Goal: Task Accomplishment & Management: Use online tool/utility

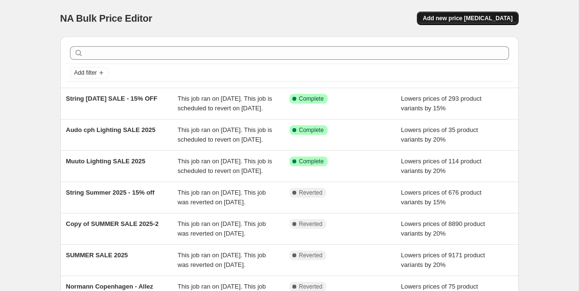
click at [478, 21] on span "Add new price [MEDICAL_DATA]" at bounding box center [468, 18] width 90 height 8
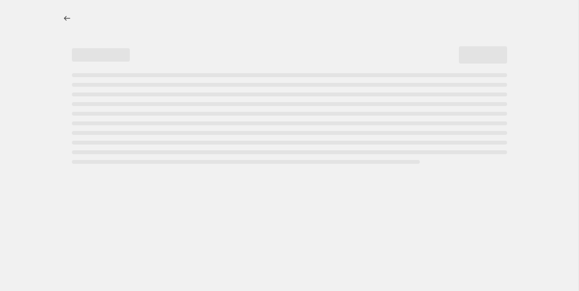
select select "percentage"
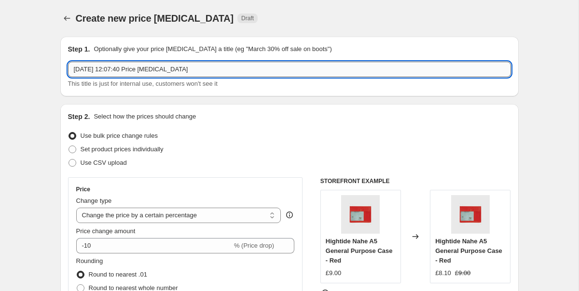
click at [181, 76] on input "16 Sept 2025, 12:07:40 Price change job" at bounding box center [289, 69] width 443 height 15
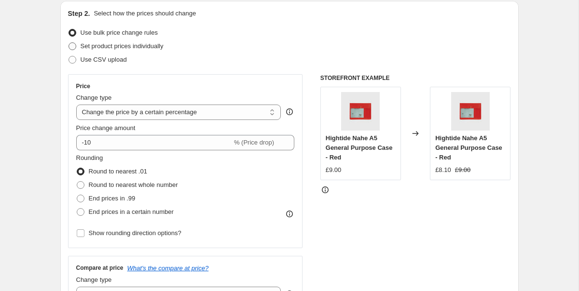
scroll to position [135, 0]
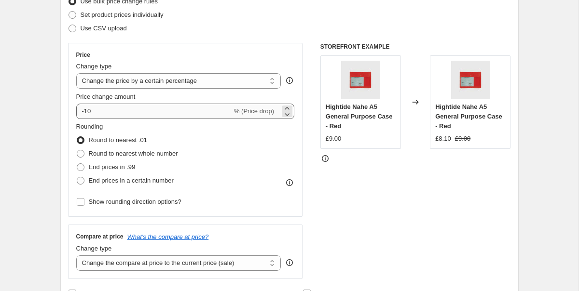
type input "Muuto Sofa Sale 2025"
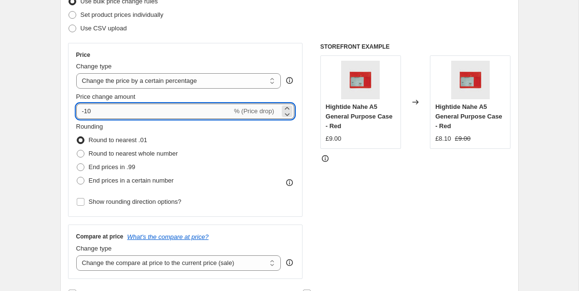
click at [131, 104] on input "-10" at bounding box center [154, 111] width 156 height 15
type input "-20"
click at [64, 127] on div "Step 2. Select how the prices should change Use bulk price change rules Set pro…" at bounding box center [289, 139] width 458 height 339
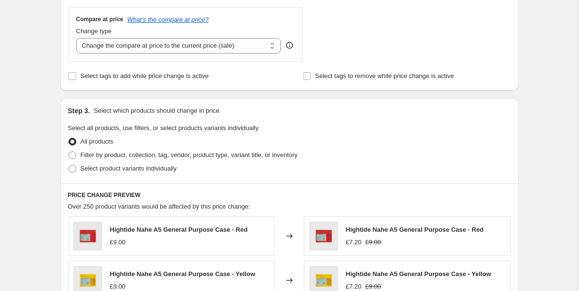
scroll to position [399, 0]
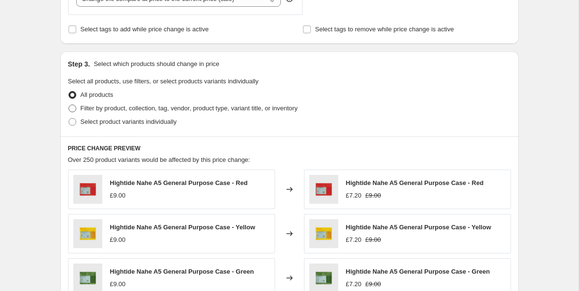
click at [71, 108] on span at bounding box center [73, 109] width 8 height 8
click at [69, 105] on input "Filter by product, collection, tag, vendor, product type, variant title, or inv…" at bounding box center [69, 105] width 0 height 0
radio input "true"
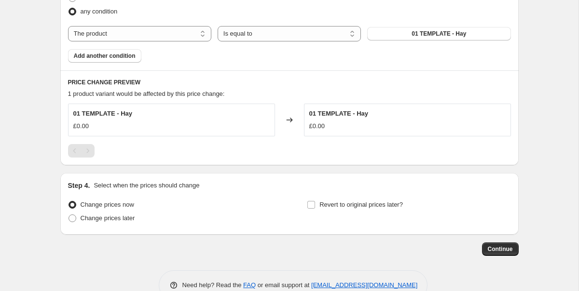
scroll to position [576, 0]
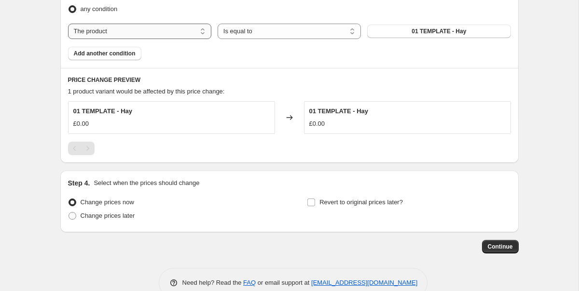
click at [152, 28] on select "The product The product's collection The product's tag The product's vendor The…" at bounding box center [139, 31] width 143 height 15
select select "tag"
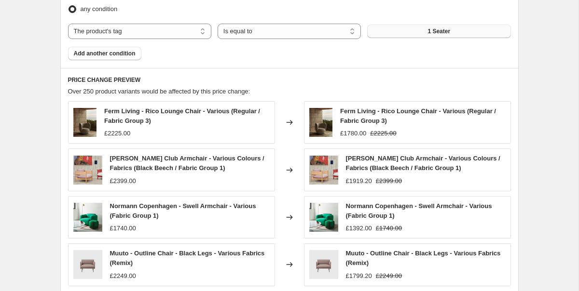
click at [389, 29] on button "1 Seater" at bounding box center [438, 32] width 143 height 14
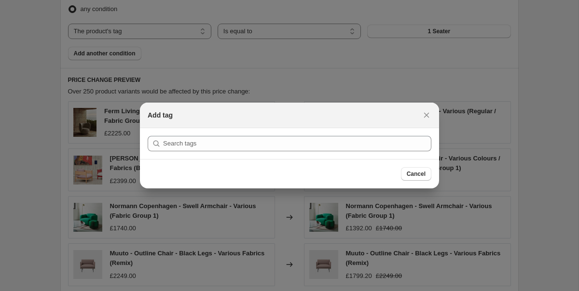
click at [312, 135] on section "Submit" at bounding box center [289, 143] width 299 height 31
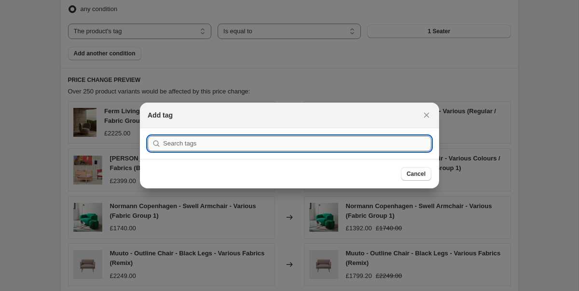
click at [309, 141] on input ":r2f:" at bounding box center [297, 143] width 268 height 15
paste input "MUUTO SS25"
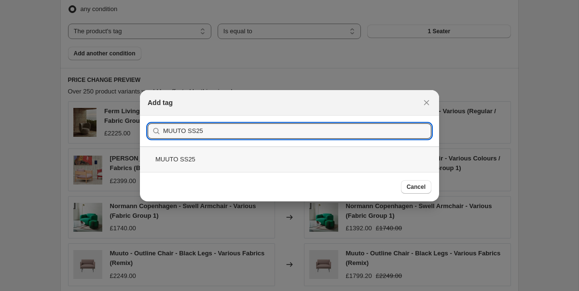
type input "MUUTO SS25"
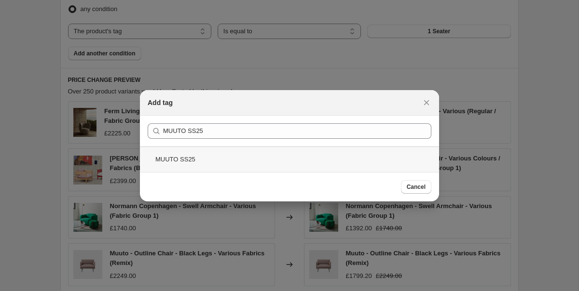
click at [202, 152] on div "MUUTO SS25" at bounding box center [289, 160] width 299 height 26
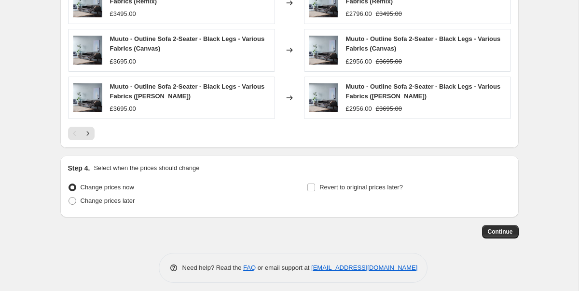
scroll to position [797, 0]
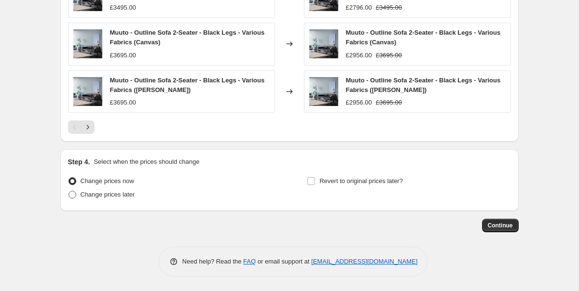
click at [127, 197] on span "Change prices later" at bounding box center [108, 194] width 55 height 7
click at [69, 192] on input "Change prices later" at bounding box center [69, 191] width 0 height 0
radio input "true"
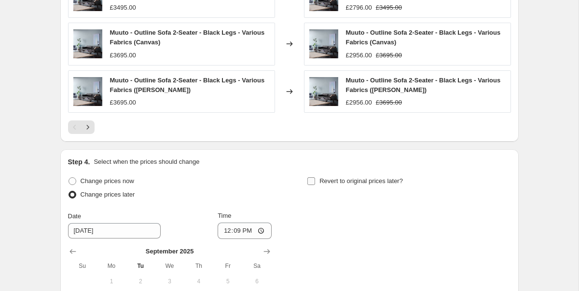
click at [317, 181] on label "Revert to original prices later?" at bounding box center [355, 182] width 96 height 14
click at [315, 181] on input "Revert to original prices later?" at bounding box center [311, 182] width 8 height 8
checkbox input "true"
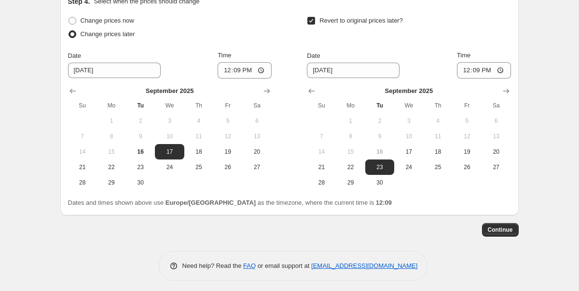
scroll to position [961, 0]
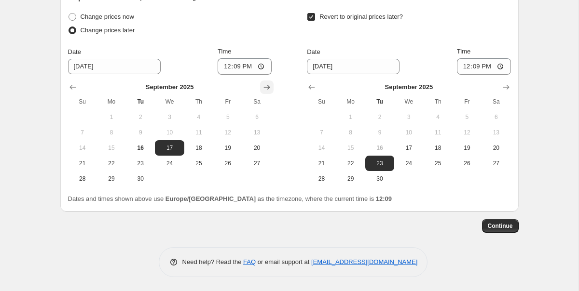
click at [268, 85] on icon "Show next month, October 2025" at bounding box center [266, 87] width 6 height 5
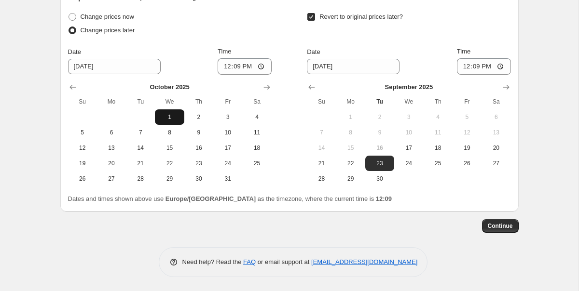
click at [170, 113] on span "1" at bounding box center [169, 117] width 21 height 8
type input "10/1/2025"
click at [510, 89] on icon "Show next month, October 2025" at bounding box center [506, 87] width 10 height 10
click at [510, 89] on icon "Show next month, November 2025" at bounding box center [506, 87] width 10 height 10
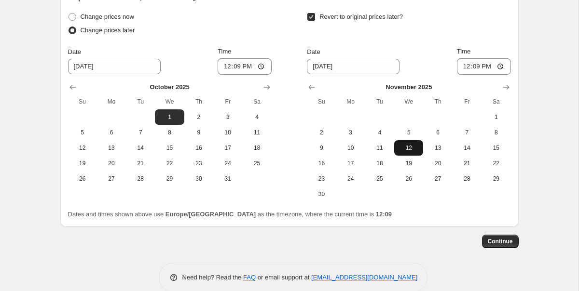
click at [405, 150] on span "12" at bounding box center [408, 148] width 21 height 8
click at [381, 148] on span "11" at bounding box center [379, 148] width 21 height 8
type input "11/11/2025"
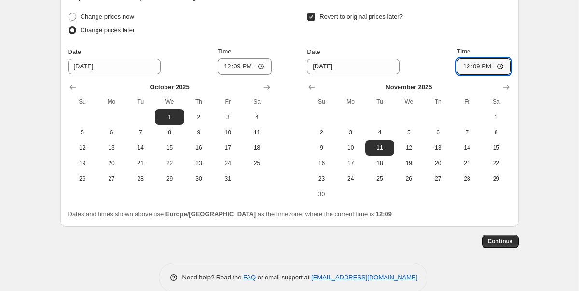
drag, startPoint x: 494, startPoint y: 68, endPoint x: 457, endPoint y: 67, distance: 36.7
click at [457, 67] on div "Date 11/11/2025 Time 12:09" at bounding box center [409, 61] width 204 height 28
click at [488, 68] on input "12:09" at bounding box center [484, 66] width 54 height 16
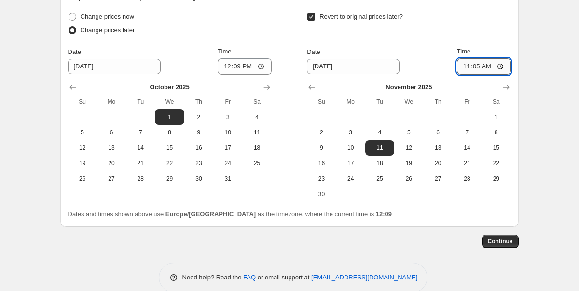
type input "11:59"
click at [252, 63] on input "12:09" at bounding box center [245, 66] width 54 height 16
click at [230, 68] on input "Time" at bounding box center [245, 66] width 54 height 16
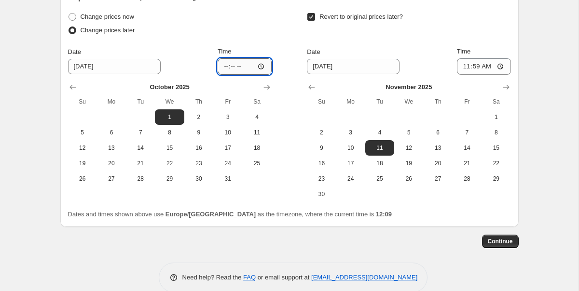
click at [233, 68] on input "Time" at bounding box center [245, 66] width 54 height 16
type input "00:01"
click at [239, 32] on div "Change prices later" at bounding box center [170, 31] width 204 height 14
click at [252, 66] on input "00:01" at bounding box center [245, 66] width 54 height 16
type input "09:00"
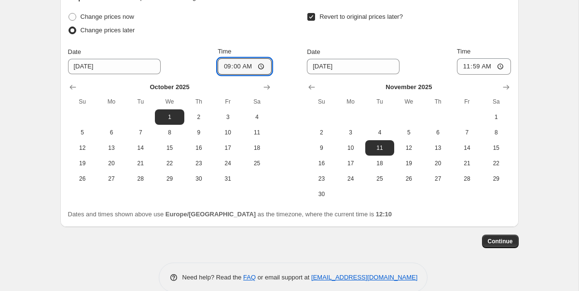
click at [496, 245] on span "Continue" at bounding box center [500, 242] width 25 height 8
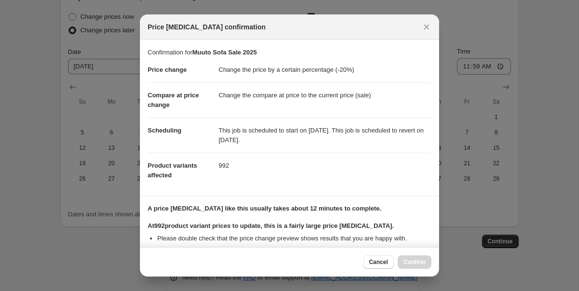
scroll to position [107, 0]
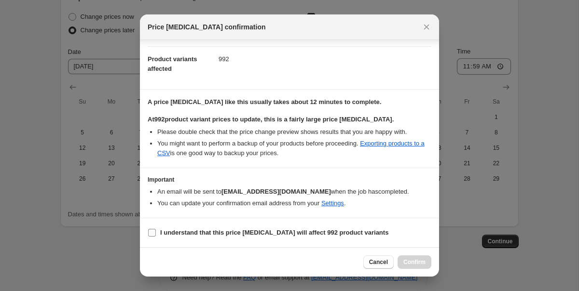
click at [151, 233] on input "I understand that this price change job will affect 992 product variants" at bounding box center [152, 233] width 8 height 8
checkbox input "true"
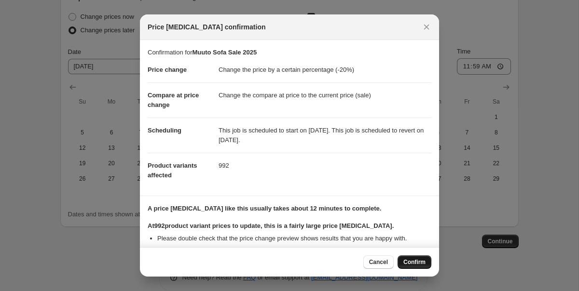
click at [412, 266] on button "Confirm" at bounding box center [415, 263] width 34 height 14
type input "Muuto Sofa Sale 2025"
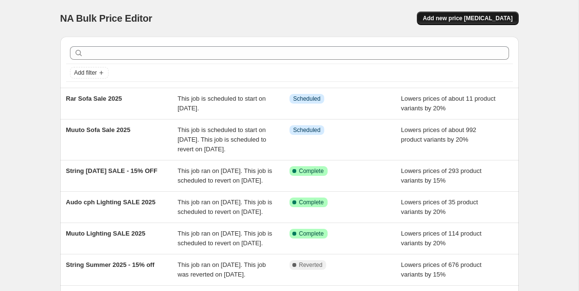
click at [462, 14] on button "Add new price [MEDICAL_DATA]" at bounding box center [467, 19] width 101 height 14
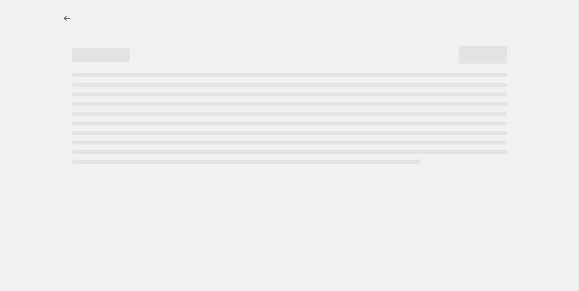
select select "percentage"
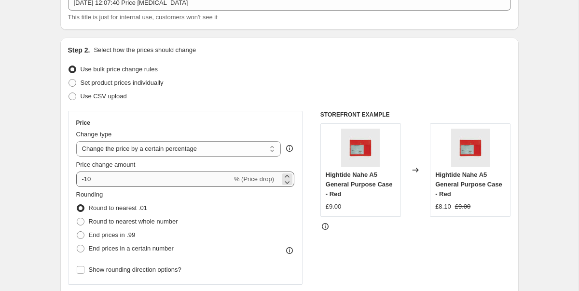
scroll to position [55, 0]
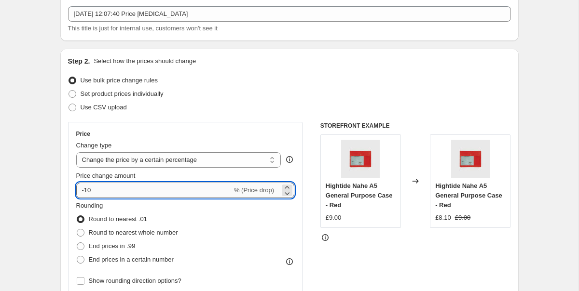
click at [120, 196] on input "-10" at bounding box center [154, 190] width 156 height 15
type input "-1"
type input "-20"
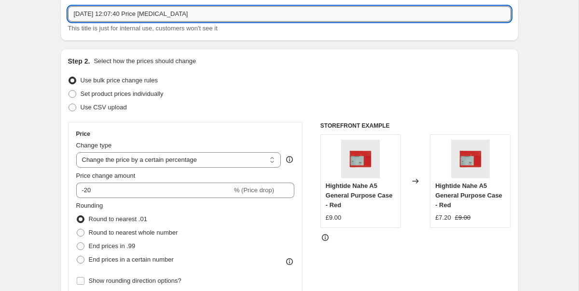
click at [206, 16] on input "16 Sept 2025, 12:07:40 Price change job" at bounding box center [289, 13] width 443 height 15
type input "Quilton Sofa Sale 2025"
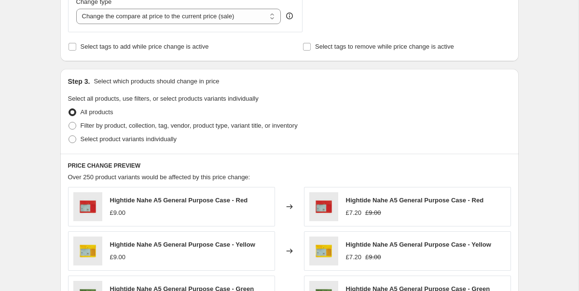
scroll to position [403, 0]
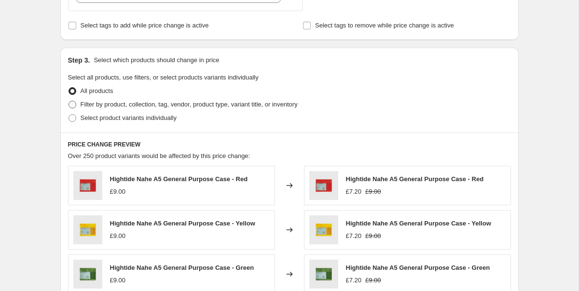
click at [71, 107] on span at bounding box center [73, 105] width 8 height 8
click at [69, 101] on input "Filter by product, collection, tag, vendor, product type, variant title, or inv…" at bounding box center [69, 101] width 0 height 0
radio input "true"
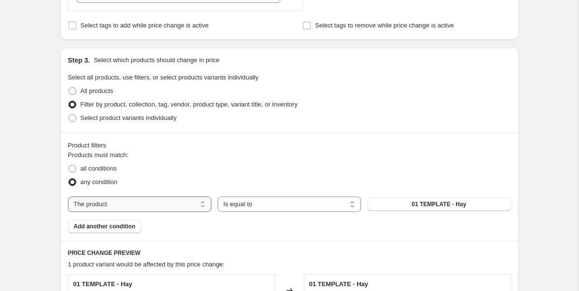
click at [158, 200] on select "The product The product's collection The product's tag The product's vendor The…" at bounding box center [139, 204] width 143 height 15
select select "tag"
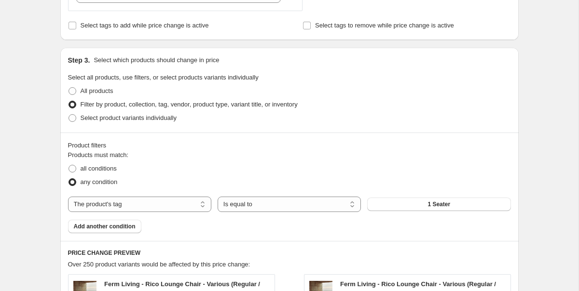
click at [401, 205] on button "1 Seater" at bounding box center [438, 205] width 143 height 14
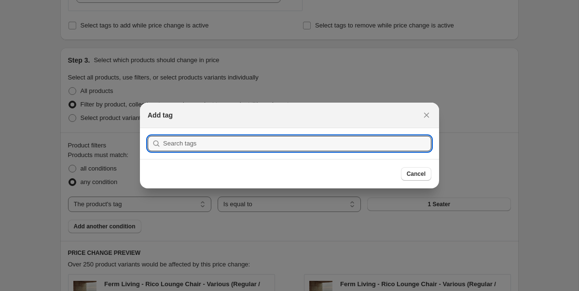
paste input "QUILTON SS25"
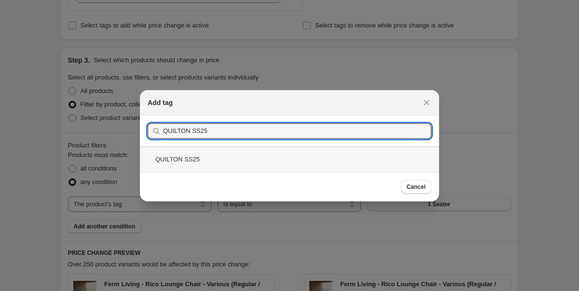
type input "QUILTON SS25"
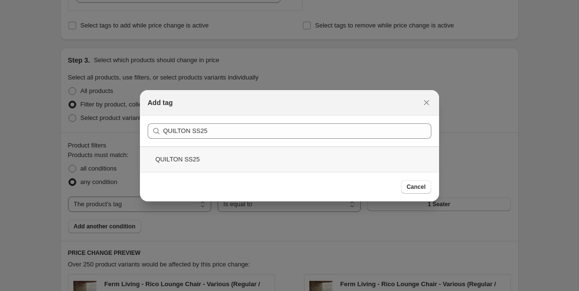
click at [166, 160] on div "QUILTON SS25" at bounding box center [289, 160] width 299 height 26
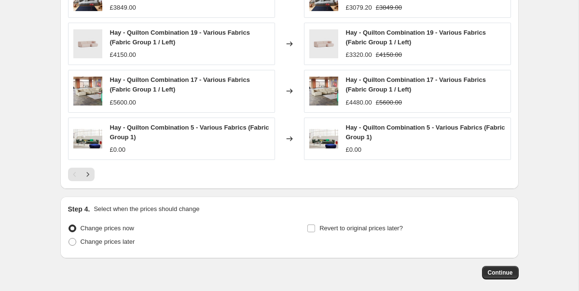
scroll to position [797, 0]
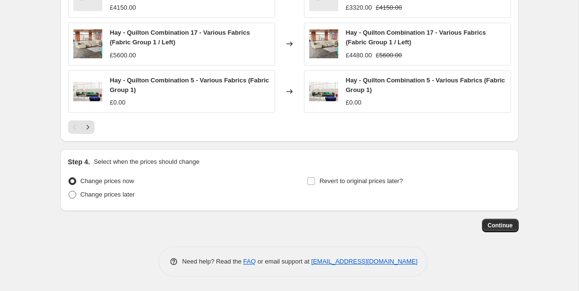
click at [74, 196] on span at bounding box center [73, 195] width 8 height 8
click at [69, 192] on input "Change prices later" at bounding box center [69, 191] width 0 height 0
radio input "true"
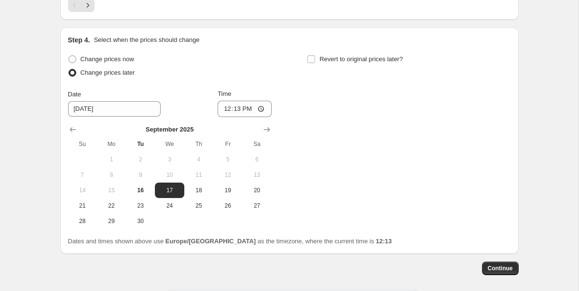
scroll to position [954, 0]
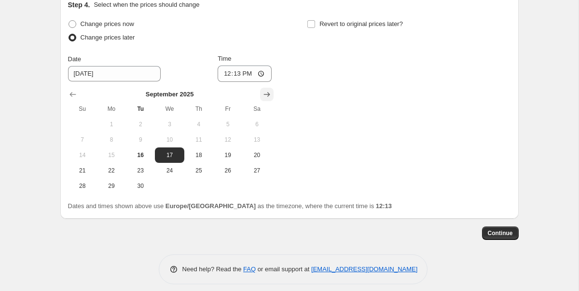
click at [268, 94] on icon "Show next month, October 2025" at bounding box center [267, 95] width 10 height 10
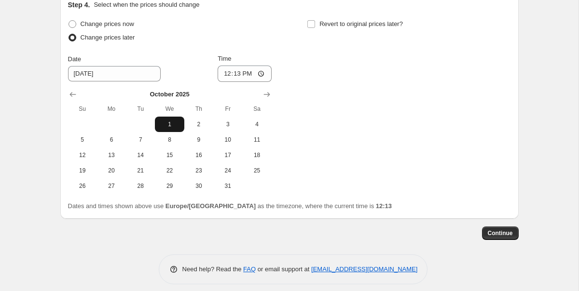
click at [164, 119] on button "1" at bounding box center [169, 124] width 29 height 15
type input "10/1/2025"
click at [248, 73] on input "12:13" at bounding box center [245, 74] width 54 height 16
type input "09:00"
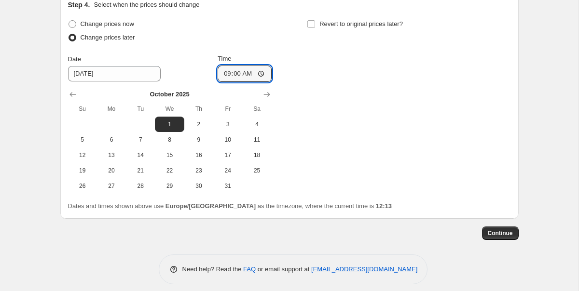
click at [355, 127] on div "Change prices now Change prices later Date 10/1/2025 Time 09:00 October 2025 Su…" at bounding box center [289, 105] width 443 height 177
click at [314, 27] on input "Revert to original prices later?" at bounding box center [311, 24] width 8 height 8
checkbox input "true"
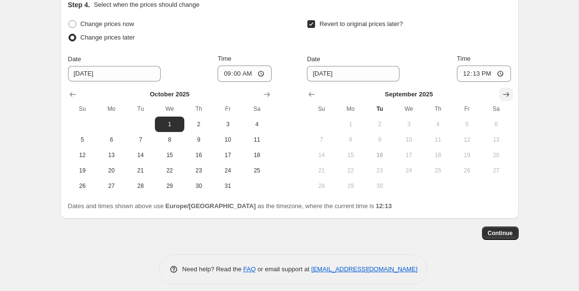
click at [506, 97] on icon "Show next month, October 2025" at bounding box center [506, 95] width 10 height 10
click at [468, 182] on span "31" at bounding box center [466, 186] width 21 height 8
type input "10/31/2025"
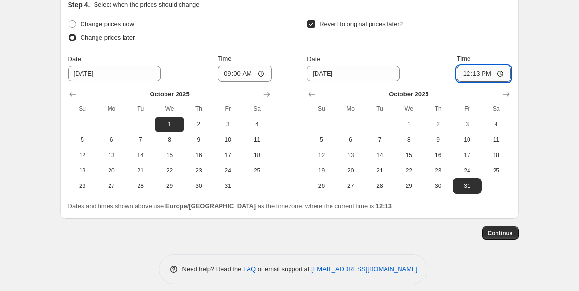
click at [488, 75] on input "12:13" at bounding box center [484, 74] width 54 height 16
type input "11:05"
type input "11:59"
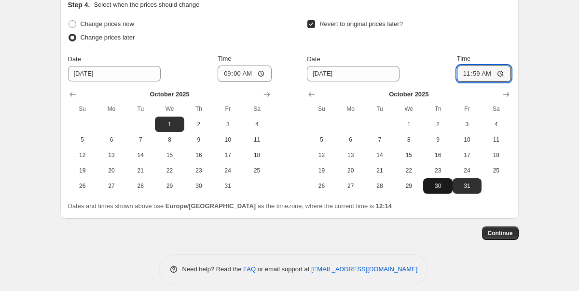
click at [442, 182] on span "30" at bounding box center [437, 186] width 21 height 8
type input "10/30/2025"
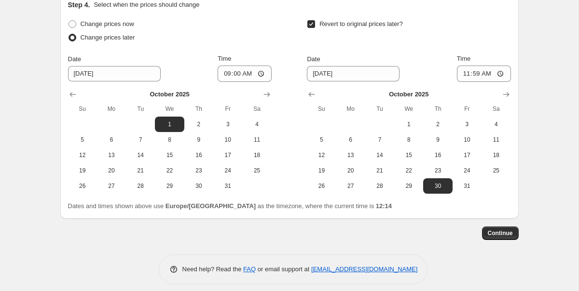
click at [506, 235] on span "Continue" at bounding box center [500, 234] width 25 height 8
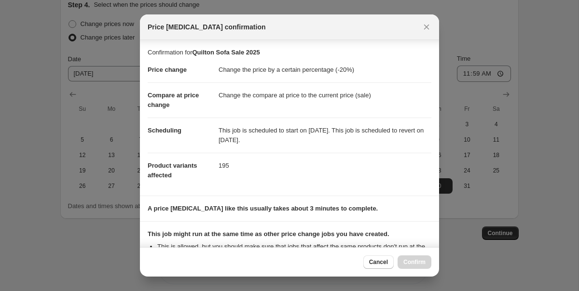
scroll to position [123, 0]
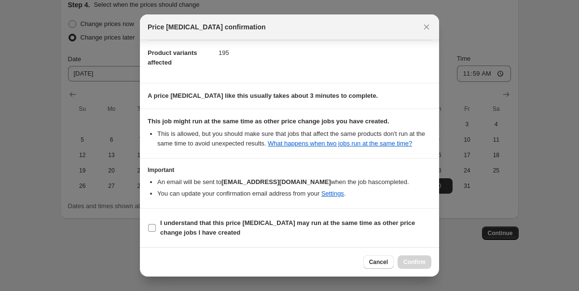
click at [159, 232] on label "I understand that this price change job may run at the same time as other price…" at bounding box center [290, 228] width 284 height 23
click at [156, 232] on input "I understand that this price change job may run at the same time as other price…" at bounding box center [152, 228] width 8 height 8
checkbox input "true"
click at [420, 266] on span "Confirm" at bounding box center [414, 263] width 22 height 8
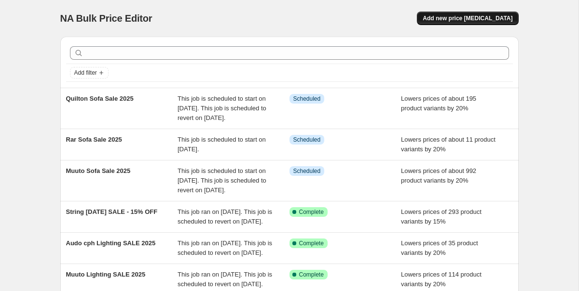
click at [473, 16] on span "Add new price [MEDICAL_DATA]" at bounding box center [468, 18] width 90 height 8
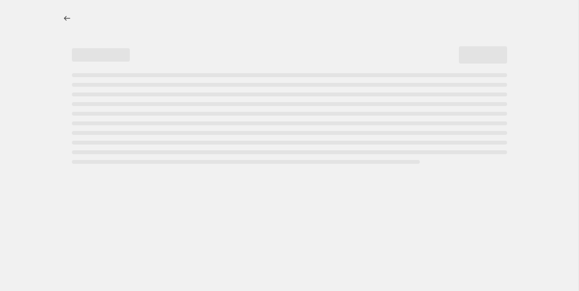
select select "percentage"
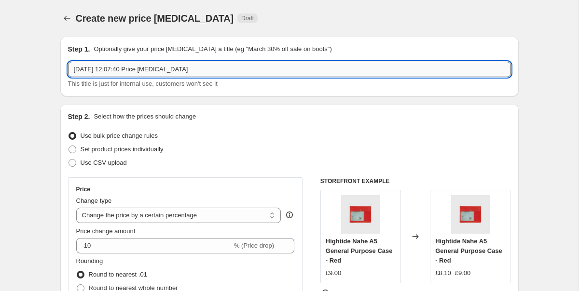
click at [169, 68] on input "16 Sept 2025, 12:07:40 Price change job" at bounding box center [289, 69] width 443 height 15
type input "Muuto Sofa Sale 2025"
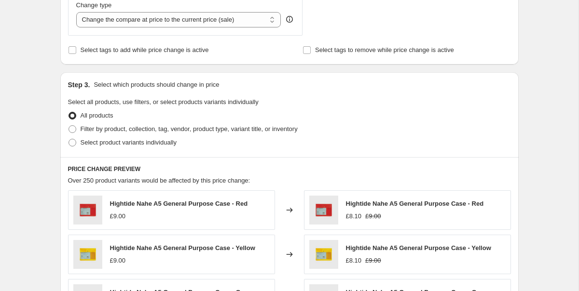
scroll to position [411, 0]
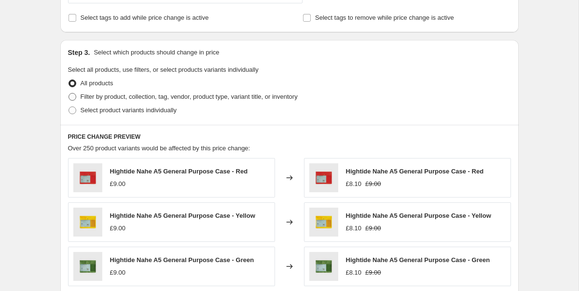
click at [73, 99] on span at bounding box center [73, 97] width 8 height 8
click at [69, 94] on input "Filter by product, collection, tag, vendor, product type, variant title, or inv…" at bounding box center [69, 93] width 0 height 0
radio input "true"
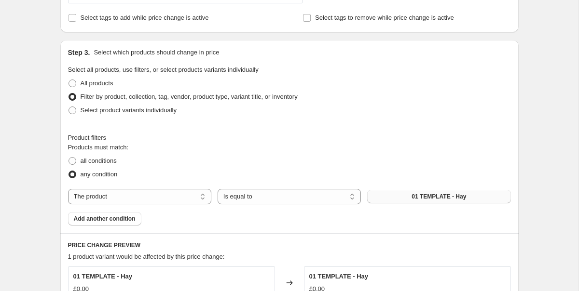
click at [422, 200] on span "01 TEMPLATE - Hay" at bounding box center [438, 197] width 55 height 8
click at [131, 200] on select "The product The product's collection The product's tag The product's vendor The…" at bounding box center [139, 196] width 143 height 15
select select "tag"
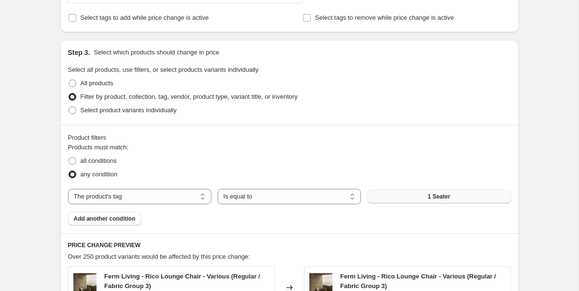
click at [433, 202] on button "1 Seater" at bounding box center [438, 197] width 143 height 14
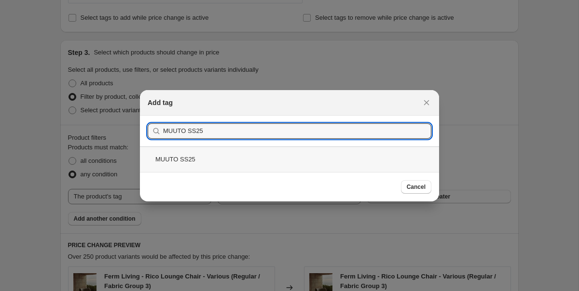
type input "MUUTO SS25"
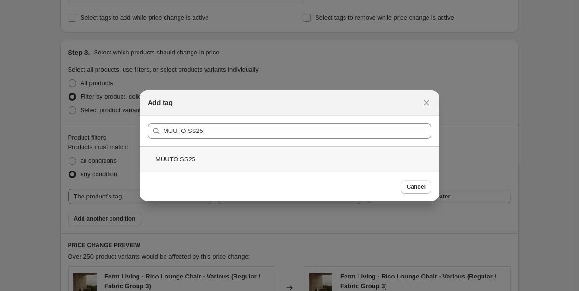
click at [179, 167] on div "MUUTO SS25" at bounding box center [289, 160] width 299 height 26
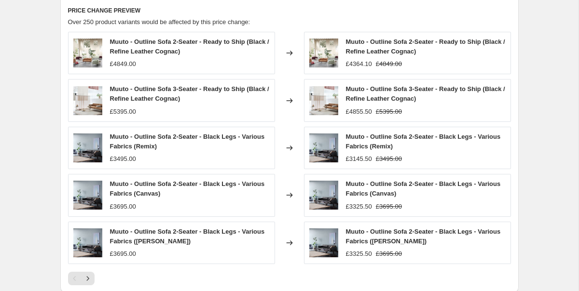
scroll to position [797, 0]
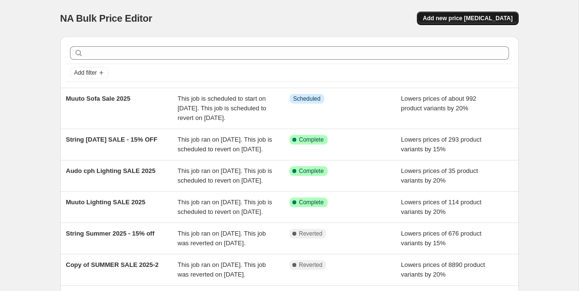
click at [501, 20] on span "Add new price [MEDICAL_DATA]" at bounding box center [468, 18] width 90 height 8
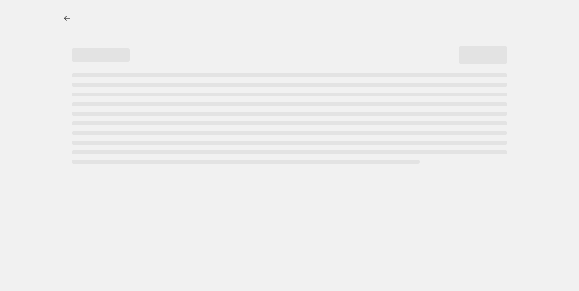
select select "percentage"
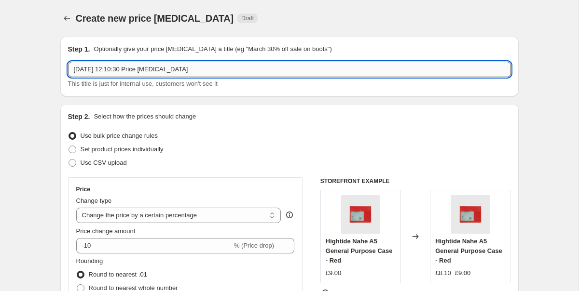
click at [142, 73] on input "16 Sept 2025, 12:10:30 Price change job" at bounding box center [289, 69] width 443 height 15
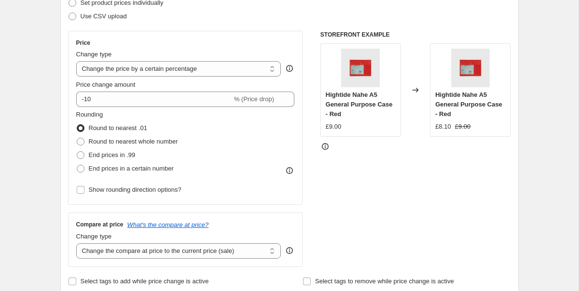
scroll to position [146, 0]
type input "Rar Sofa Sale 2025"
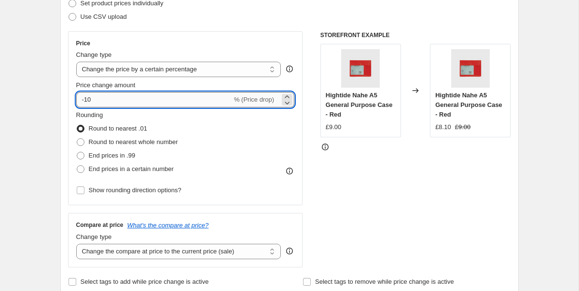
click at [151, 102] on input "-10" at bounding box center [154, 99] width 156 height 15
type input "-20"
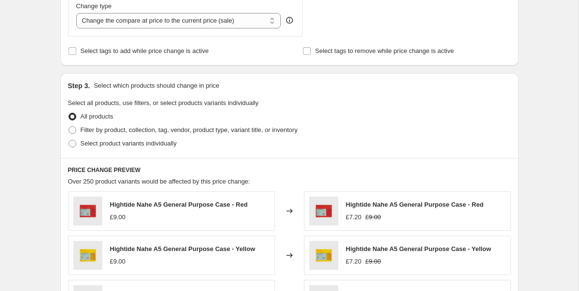
scroll to position [365, 0]
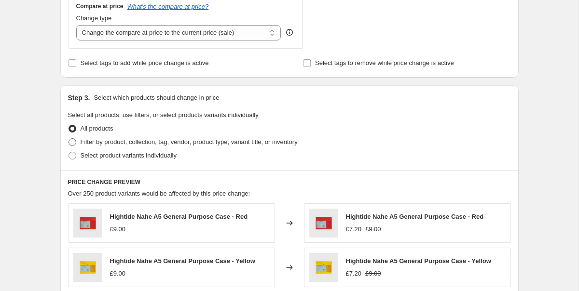
click at [72, 143] on span at bounding box center [73, 142] width 8 height 8
click at [69, 139] on input "Filter by product, collection, tag, vendor, product type, variant title, or inv…" at bounding box center [69, 138] width 0 height 0
radio input "true"
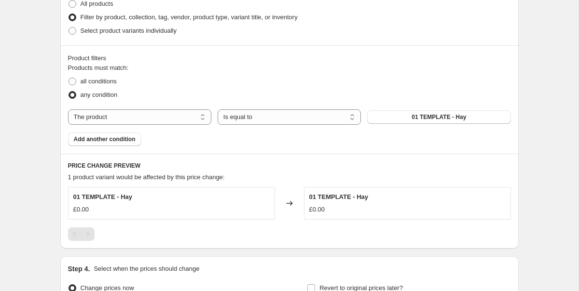
scroll to position [500, 0]
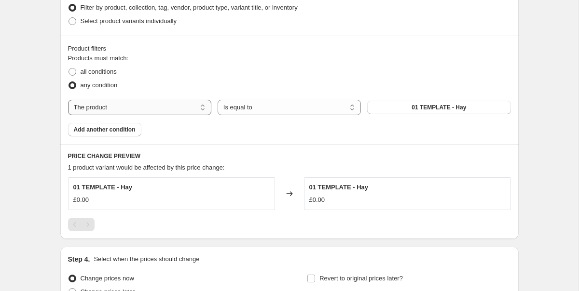
click at [182, 102] on select "The product The product's collection The product's tag The product's vendor The…" at bounding box center [139, 107] width 143 height 15
select select "tag"
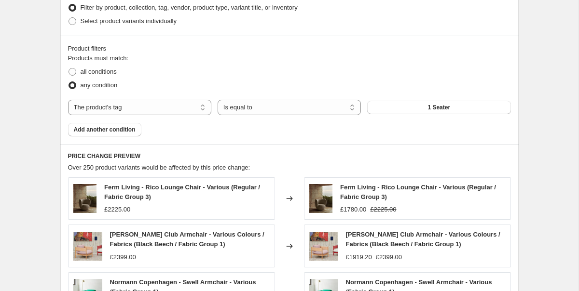
click at [397, 108] on button "1 Seater" at bounding box center [438, 108] width 143 height 14
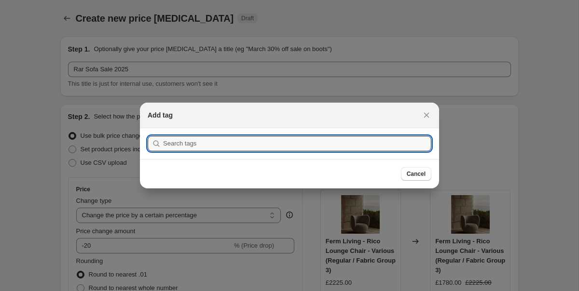
scroll to position [0, 0]
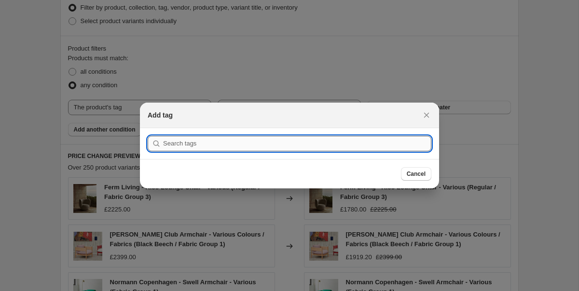
click at [313, 143] on input ":r2f:" at bounding box center [297, 143] width 268 height 15
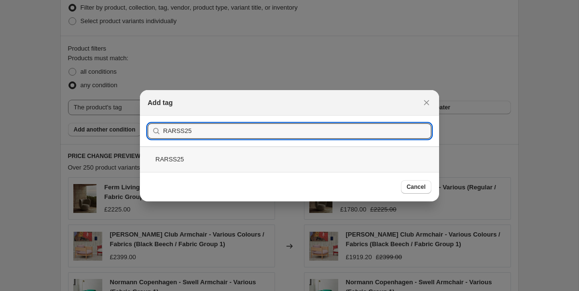
type input "RARSS25"
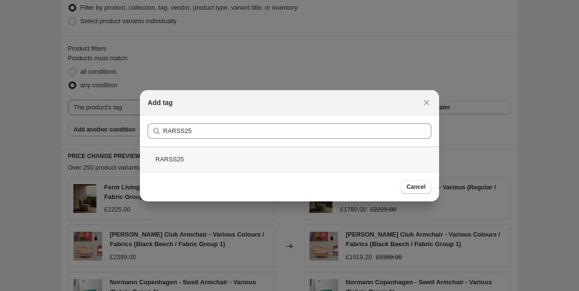
click at [169, 154] on div "RARSS25" at bounding box center [289, 160] width 299 height 26
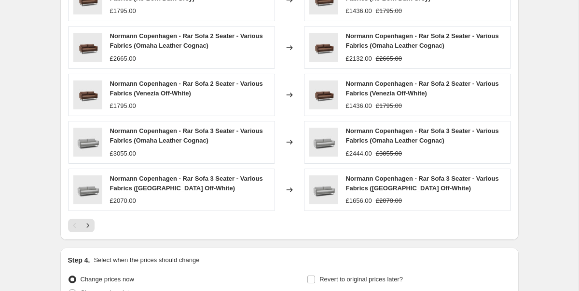
scroll to position [797, 0]
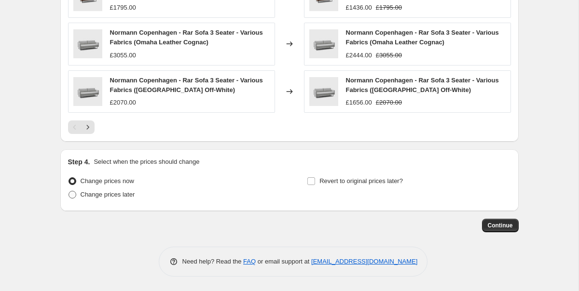
click at [83, 194] on span "Change prices later" at bounding box center [108, 194] width 55 height 7
click at [69, 192] on input "Change prices later" at bounding box center [69, 191] width 0 height 0
radio input "true"
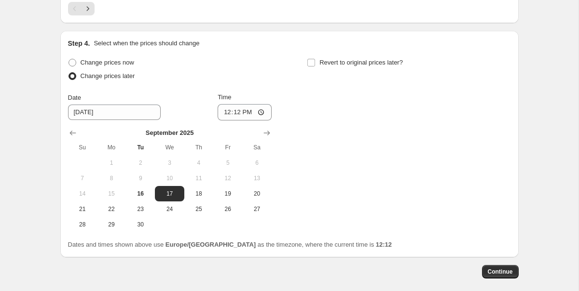
scroll to position [962, 0]
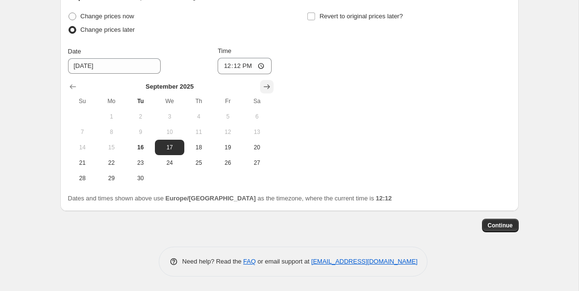
click at [266, 80] on button "Show next month, October 2025" at bounding box center [267, 87] width 14 height 14
click at [167, 117] on span "1" at bounding box center [169, 117] width 21 height 8
type input "10/1/2025"
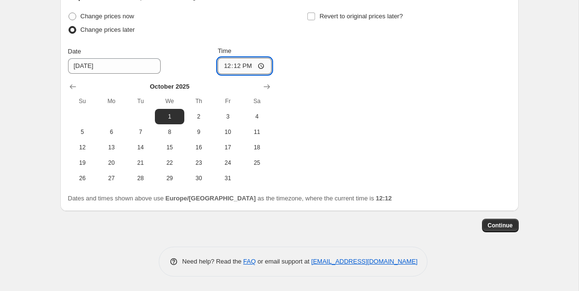
click at [250, 68] on input "12:12" at bounding box center [245, 66] width 54 height 16
type input "09:00"
click at [262, 208] on div "Step 4. Select when the prices should change Change prices now Change prices la…" at bounding box center [289, 98] width 458 height 227
click at [495, 231] on button "Continue" at bounding box center [500, 226] width 37 height 14
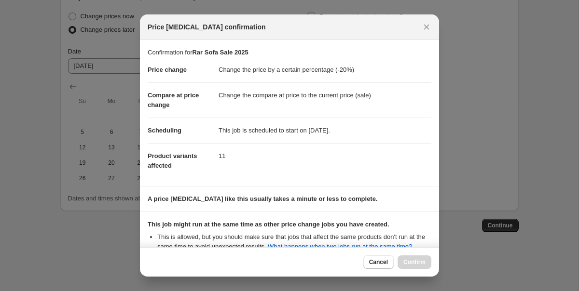
scroll to position [113, 0]
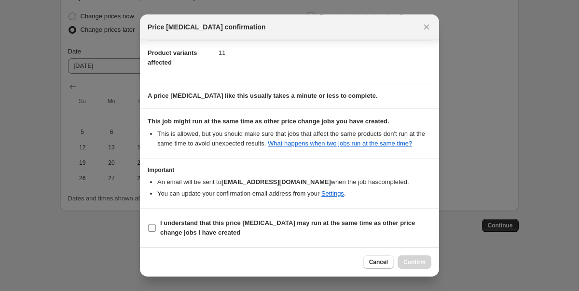
click at [158, 228] on label "I understand that this price change job may run at the same time as other price…" at bounding box center [290, 228] width 284 height 23
click at [156, 228] on input "I understand that this price change job may run at the same time as other price…" at bounding box center [152, 228] width 8 height 8
checkbox input "true"
click at [419, 267] on button "Confirm" at bounding box center [415, 263] width 34 height 14
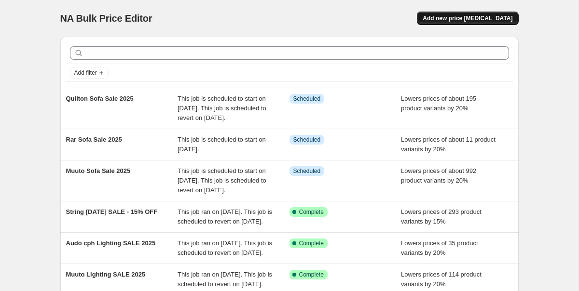
click at [502, 19] on span "Add new price [MEDICAL_DATA]" at bounding box center [468, 18] width 90 height 8
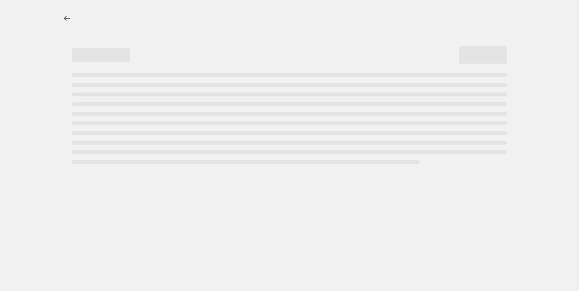
select select "percentage"
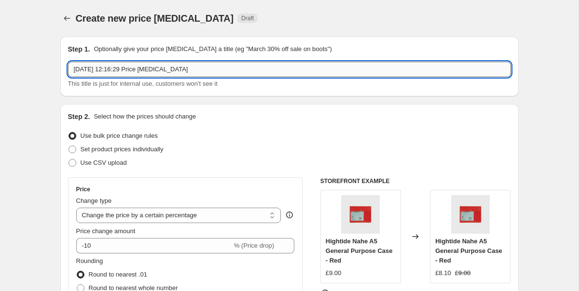
click at [137, 70] on input "[DATE] 12:16:29 Price [MEDICAL_DATA]" at bounding box center [289, 69] width 443 height 15
click at [137, 69] on input "[DATE] 12:16:29 Price [MEDICAL_DATA]" at bounding box center [289, 69] width 443 height 15
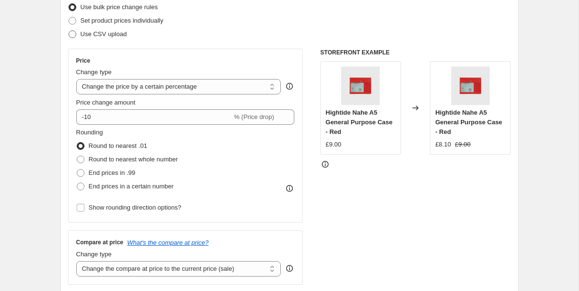
scroll to position [129, 0]
type input "Ferm Sofa Sale 2025"
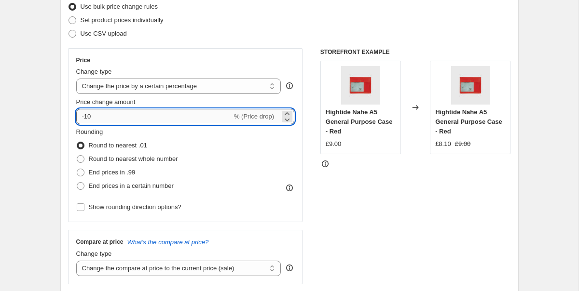
click at [99, 116] on input "-10" at bounding box center [154, 116] width 156 height 15
type input "-1"
type input "-20"
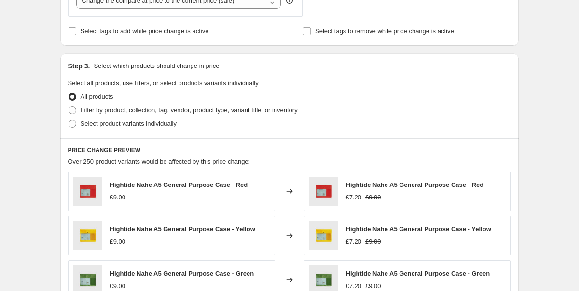
scroll to position [401, 0]
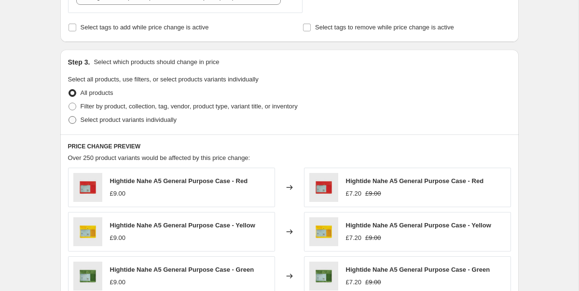
click at [68, 114] on label "Select product variants individually" at bounding box center [122, 120] width 109 height 14
click at [69, 116] on input "Select product variants individually" at bounding box center [69, 116] width 0 height 0
radio input "true"
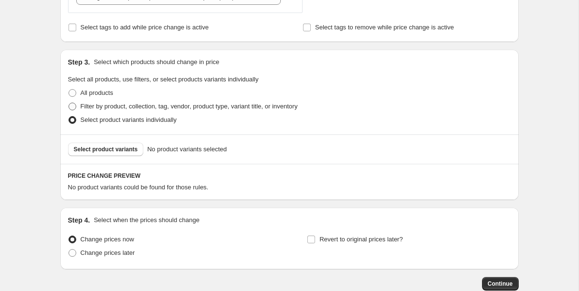
click at [70, 103] on span at bounding box center [73, 107] width 8 height 8
click at [69, 103] on input "Filter by product, collection, tag, vendor, product type, variant title, or inv…" at bounding box center [69, 103] width 0 height 0
radio input "true"
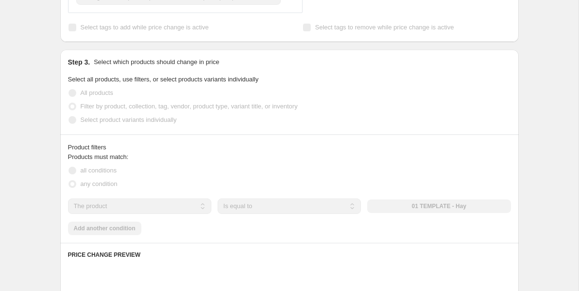
click at [39, 110] on div "Create new price [MEDICAL_DATA]. This page is ready Create new price [MEDICAL_D…" at bounding box center [289, 135] width 578 height 1073
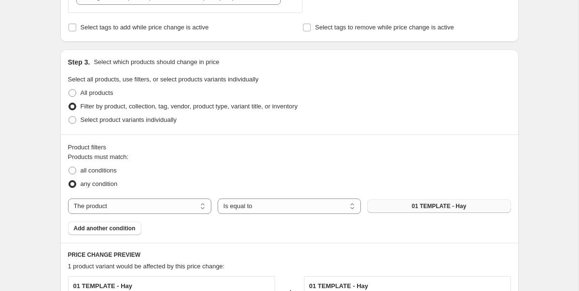
click at [398, 204] on button "01 TEMPLATE - Hay" at bounding box center [438, 207] width 143 height 14
click at [152, 205] on select "The product The product's collection The product's tag The product's vendor The…" at bounding box center [139, 206] width 143 height 15
select select "tag"
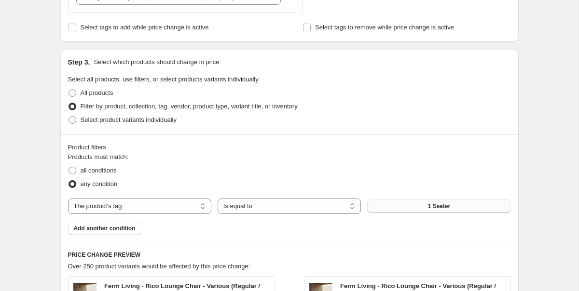
click at [458, 207] on button "1 Seater" at bounding box center [438, 207] width 143 height 14
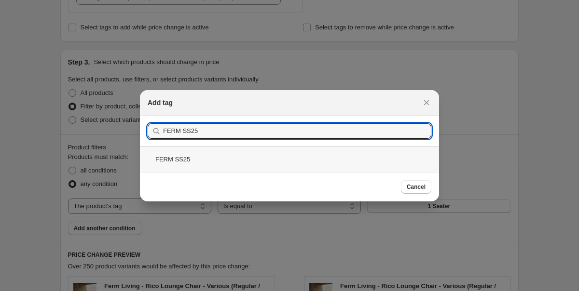
type input "FERM SS25"
click at [167, 157] on div "FERM SS25" at bounding box center [289, 160] width 299 height 26
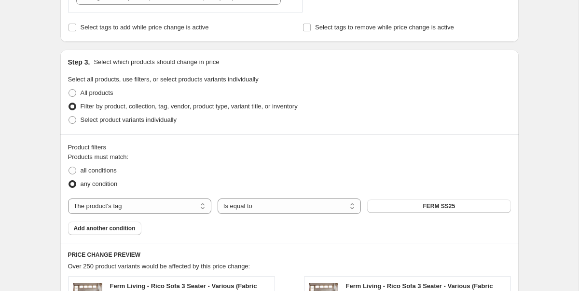
click at [11, 66] on div "Create new price [MEDICAL_DATA]. This page is ready Create new price [MEDICAL_D…" at bounding box center [289, 141] width 578 height 1085
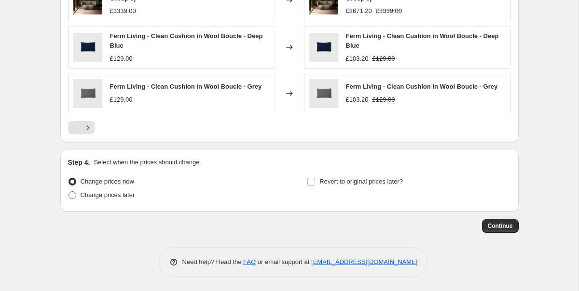
click at [78, 197] on label "Change prices later" at bounding box center [101, 196] width 67 height 14
click at [69, 192] on input "Change prices later" at bounding box center [69, 192] width 0 height 0
radio input "true"
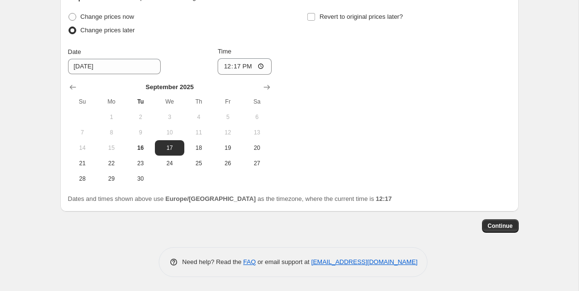
scroll to position [956, 0]
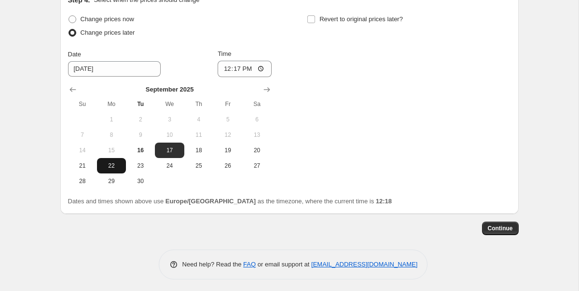
click at [112, 163] on span "22" at bounding box center [111, 166] width 21 height 8
type input "[DATE]"
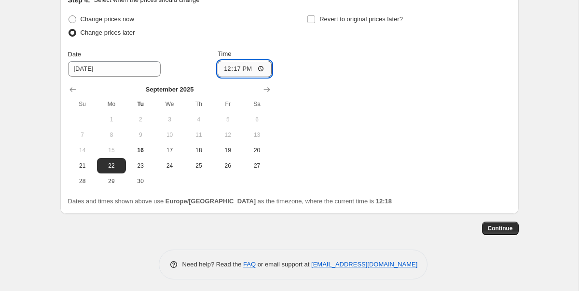
click at [255, 68] on input "12:17" at bounding box center [245, 69] width 54 height 16
type input "09:00"
click at [463, 76] on div "Change prices now Change prices later Date [DATE] Time 09:00 [DATE] Su Mo Tu We…" at bounding box center [289, 101] width 443 height 177
click at [309, 13] on label "Revert to original prices later?" at bounding box center [355, 20] width 96 height 14
click at [309, 15] on input "Revert to original prices later?" at bounding box center [311, 19] width 8 height 8
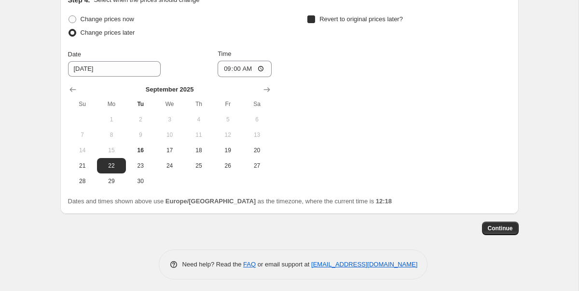
checkbox input "true"
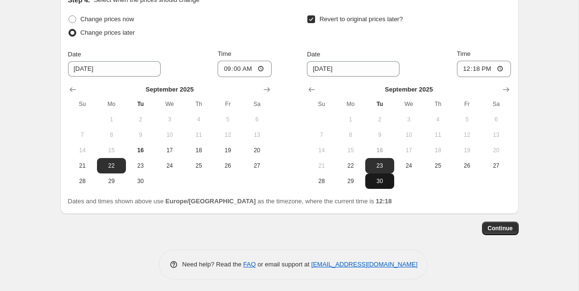
click at [374, 175] on button "30" at bounding box center [379, 181] width 29 height 15
type input "[DATE]"
click at [314, 17] on input "Revert to original prices later?" at bounding box center [311, 19] width 8 height 8
checkbox input "false"
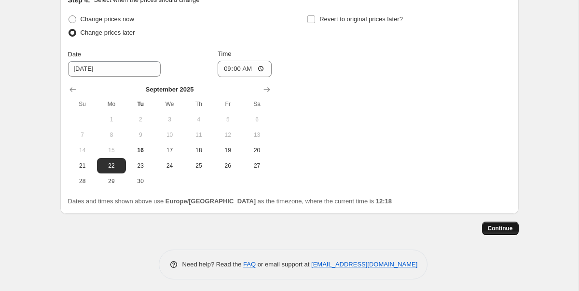
click at [514, 231] on button "Continue" at bounding box center [500, 229] width 37 height 14
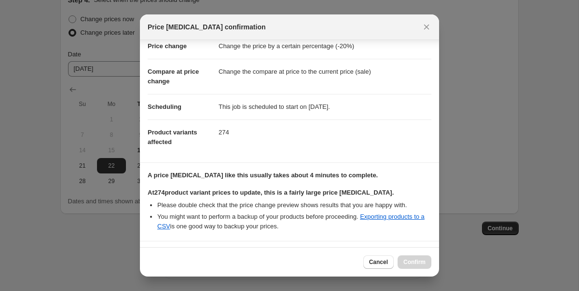
scroll to position [97, 0]
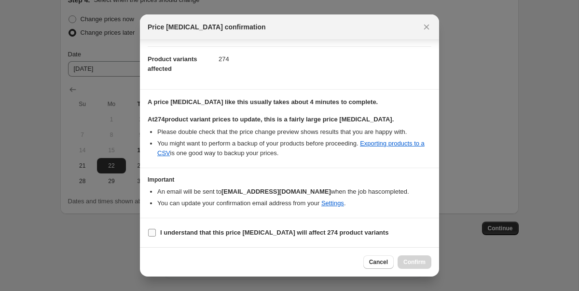
click at [151, 235] on input "I understand that this price [MEDICAL_DATA] will affect 274 product variants" at bounding box center [152, 233] width 8 height 8
checkbox input "true"
click at [401, 259] on button "Confirm" at bounding box center [415, 263] width 34 height 14
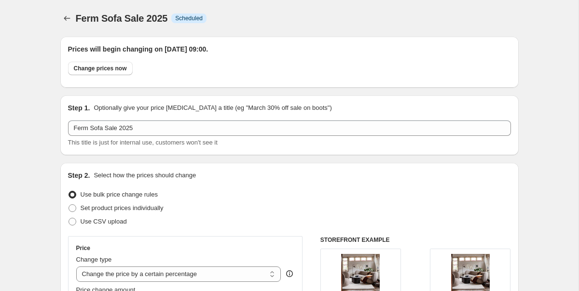
type input "Ferm Sofa Sale 2025"
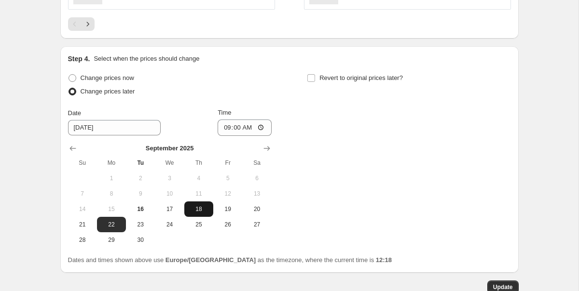
scroll to position [1017, 0]
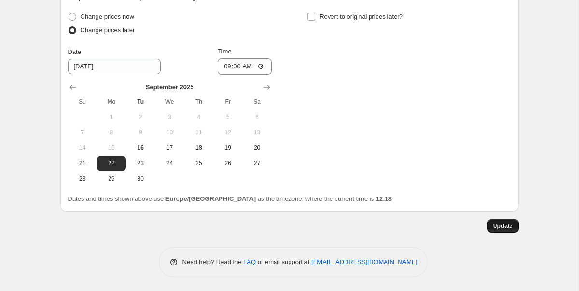
click at [506, 225] on span "Update" at bounding box center [503, 226] width 20 height 8
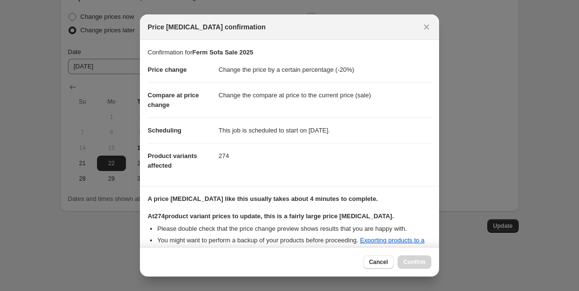
scroll to position [97, 0]
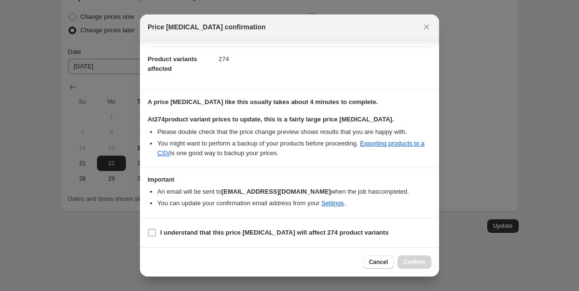
click at [149, 232] on input "I understand that this price [MEDICAL_DATA] will affect 274 product variants" at bounding box center [152, 233] width 8 height 8
checkbox input "true"
click at [410, 260] on span "Confirm" at bounding box center [414, 263] width 22 height 8
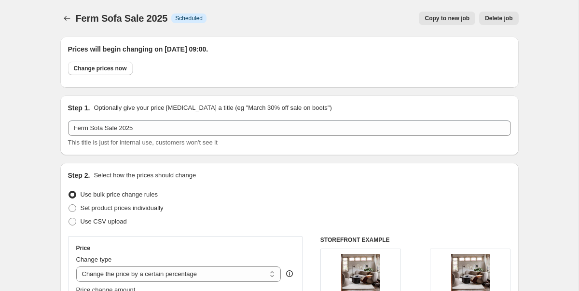
scroll to position [1017, 0]
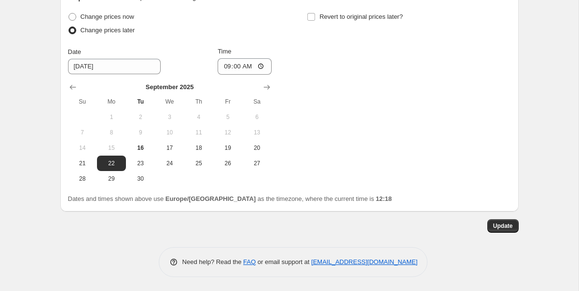
click at [355, 133] on div "Change prices now Change prices later Date [DATE] Time 09:00 [DATE] Su Mo Tu We…" at bounding box center [289, 98] width 443 height 177
click at [514, 14] on div "Step 4. Select when the prices should change Change prices now Change prices la…" at bounding box center [289, 98] width 458 height 227
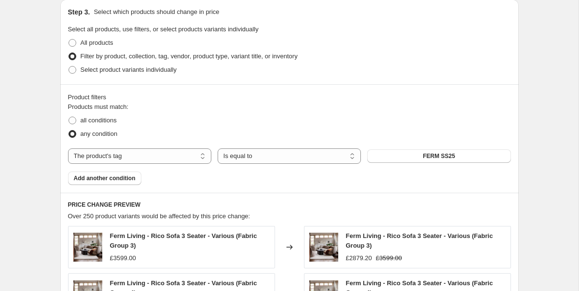
click at [48, 26] on div "Ferm Sofa Sale 2025. This page is ready Ferm Sofa Sale 2025 Info Scheduled Copy…" at bounding box center [289, 144] width 578 height 1309
